Goal: Task Accomplishment & Management: Manage account settings

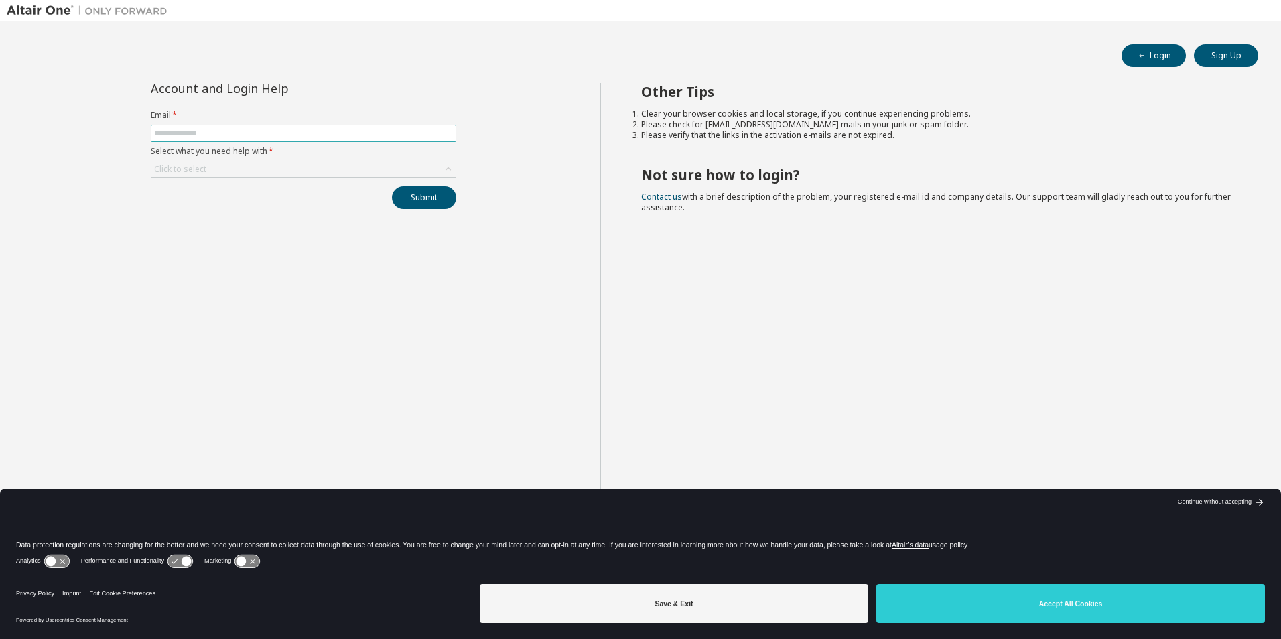
click at [271, 130] on input "text" at bounding box center [303, 133] width 299 height 11
type input "**********"
click at [255, 172] on div "Click to select" at bounding box center [303, 169] width 304 height 16
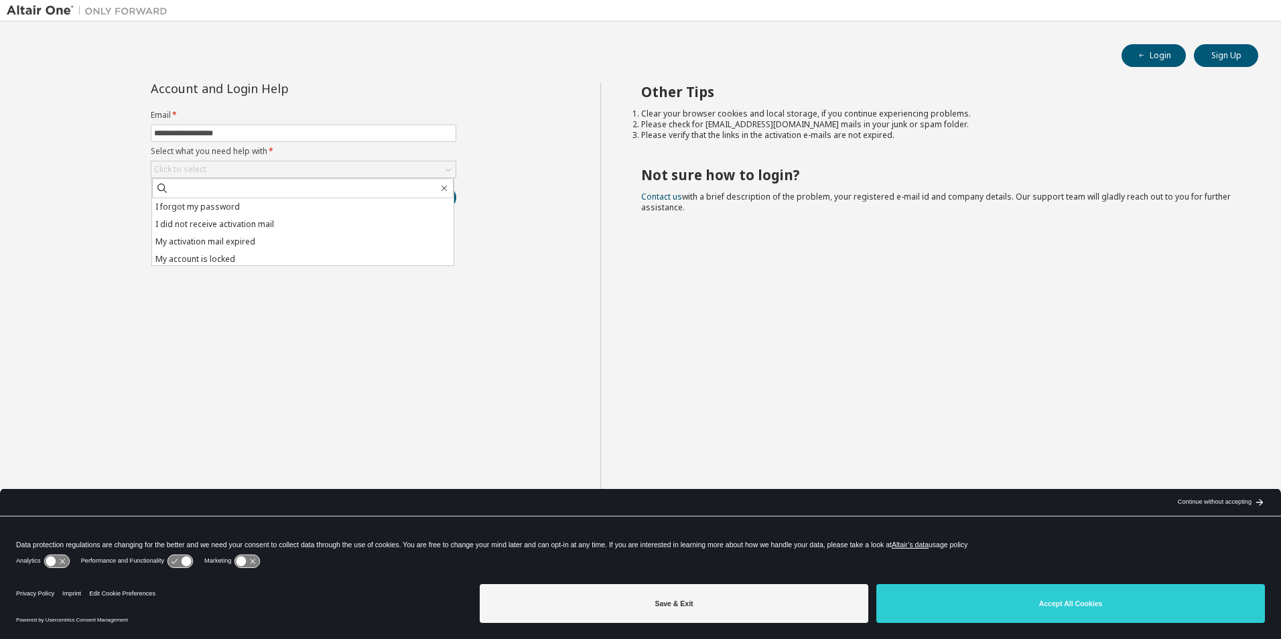
click at [236, 204] on li "I forgot my password" at bounding box center [302, 206] width 301 height 17
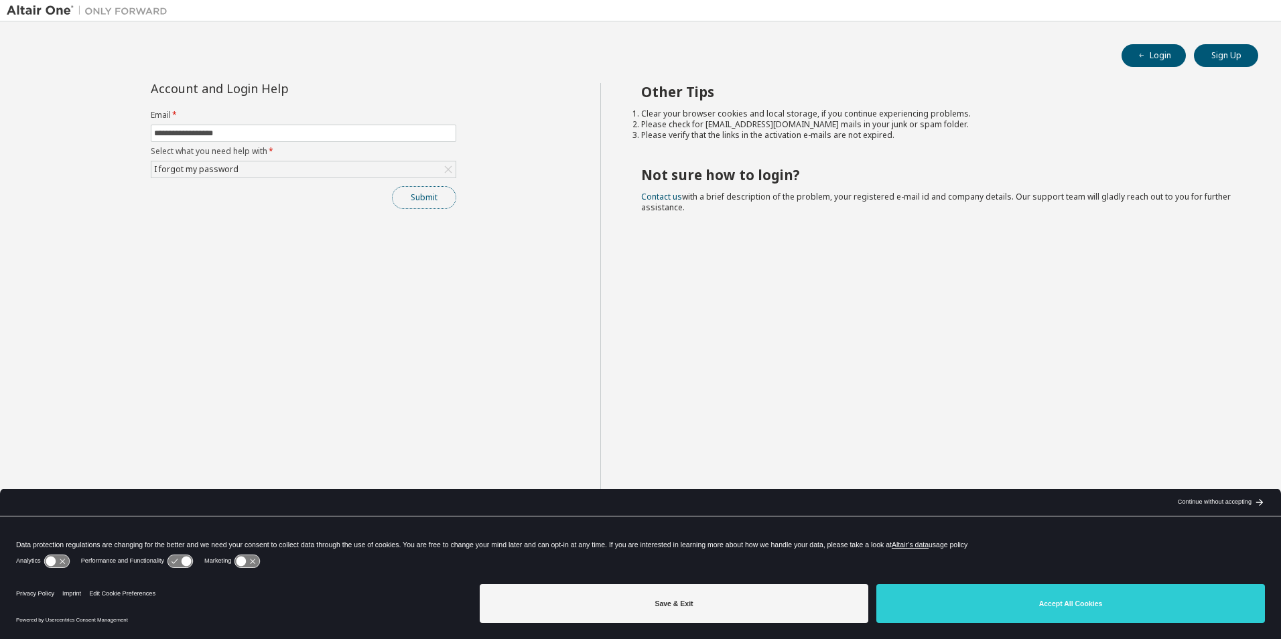
click at [423, 196] on button "Submit" at bounding box center [424, 197] width 64 height 23
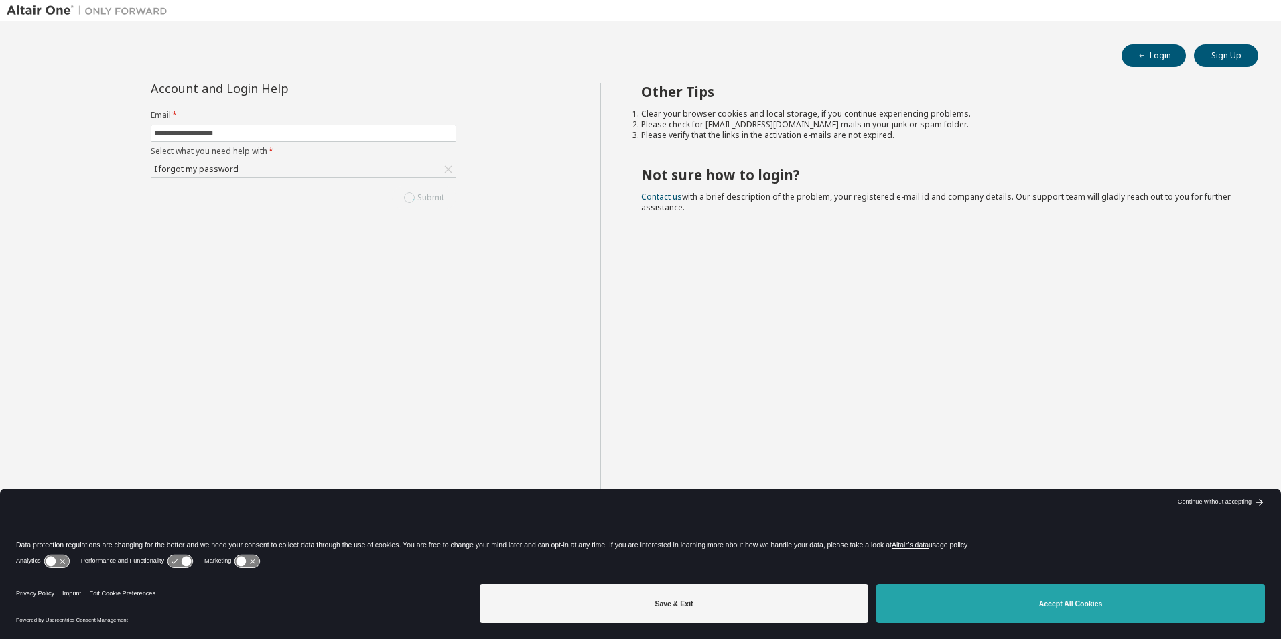
click at [998, 592] on button "Accept All Cookies" at bounding box center [1070, 603] width 389 height 39
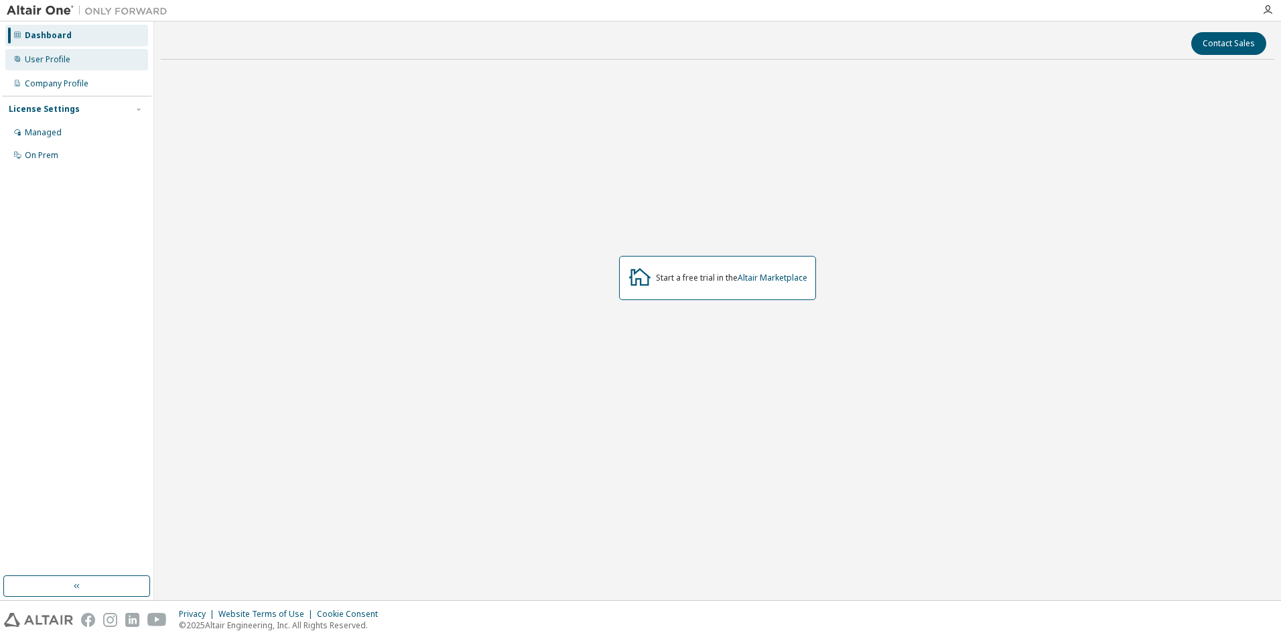
click at [52, 52] on div "User Profile" at bounding box center [76, 59] width 143 height 21
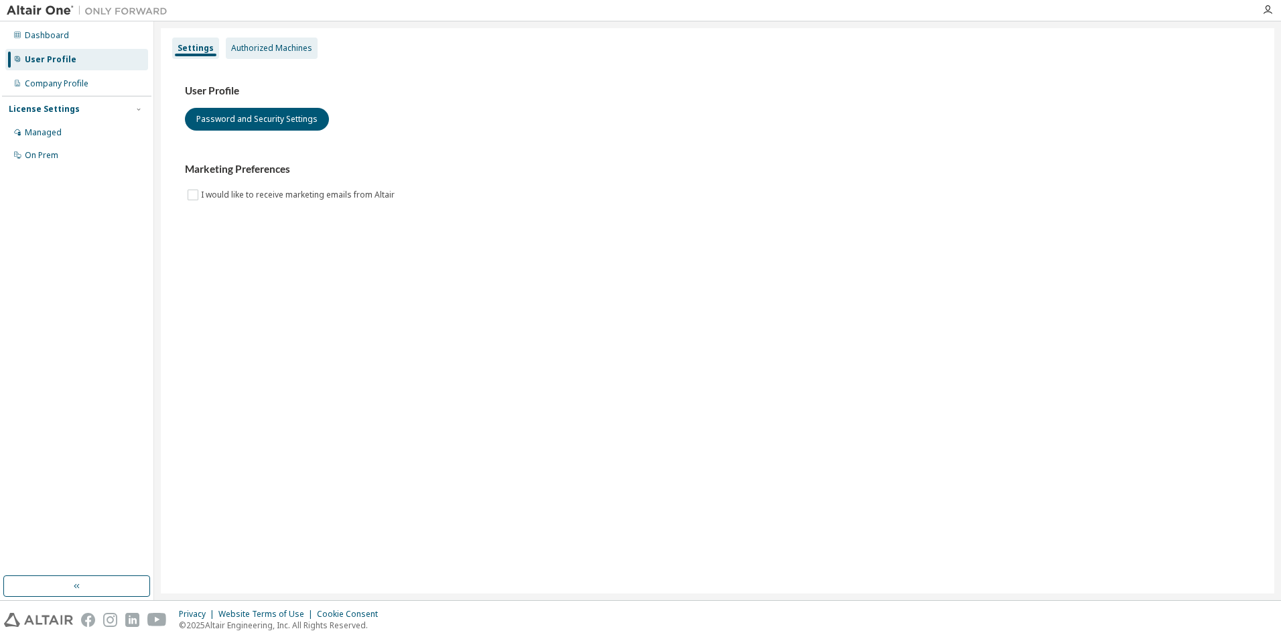
click at [269, 43] on div "Authorized Machines" at bounding box center [271, 48] width 81 height 11
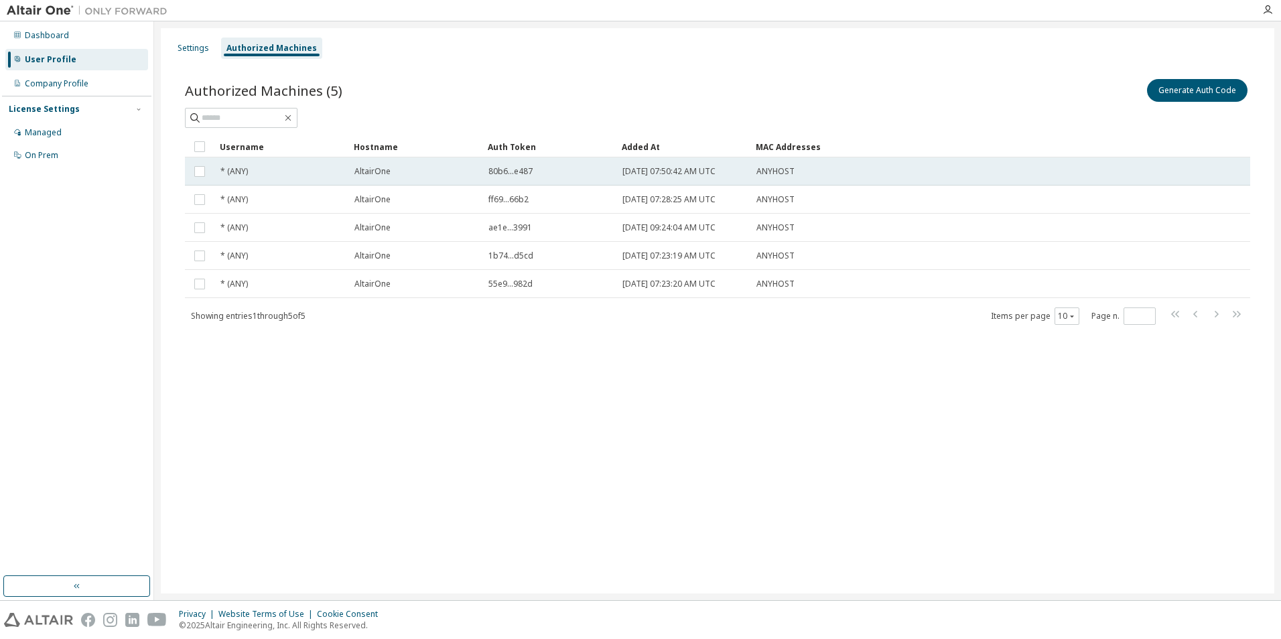
click at [654, 180] on td "[DATE] 07:50:42 AM UTC" at bounding box center [683, 171] width 134 height 28
click at [1080, 96] on button "Generate Auth Code" at bounding box center [1096, 90] width 100 height 23
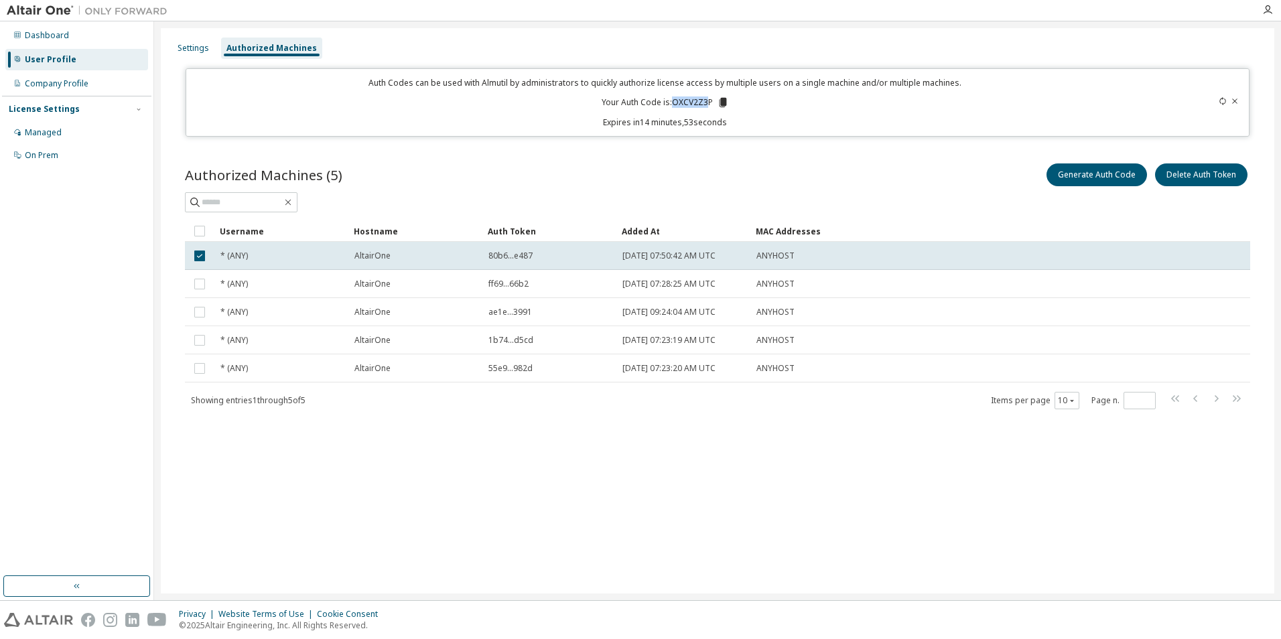
drag, startPoint x: 674, startPoint y: 100, endPoint x: 709, endPoint y: 103, distance: 34.9
click at [709, 103] on p "Your Auth Code is: OXCV2Z3P" at bounding box center [665, 102] width 127 height 12
drag, startPoint x: 709, startPoint y: 103, endPoint x: 721, endPoint y: 102, distance: 12.1
click at [721, 102] on icon at bounding box center [722, 102] width 7 height 9
